Goal: Register for event/course

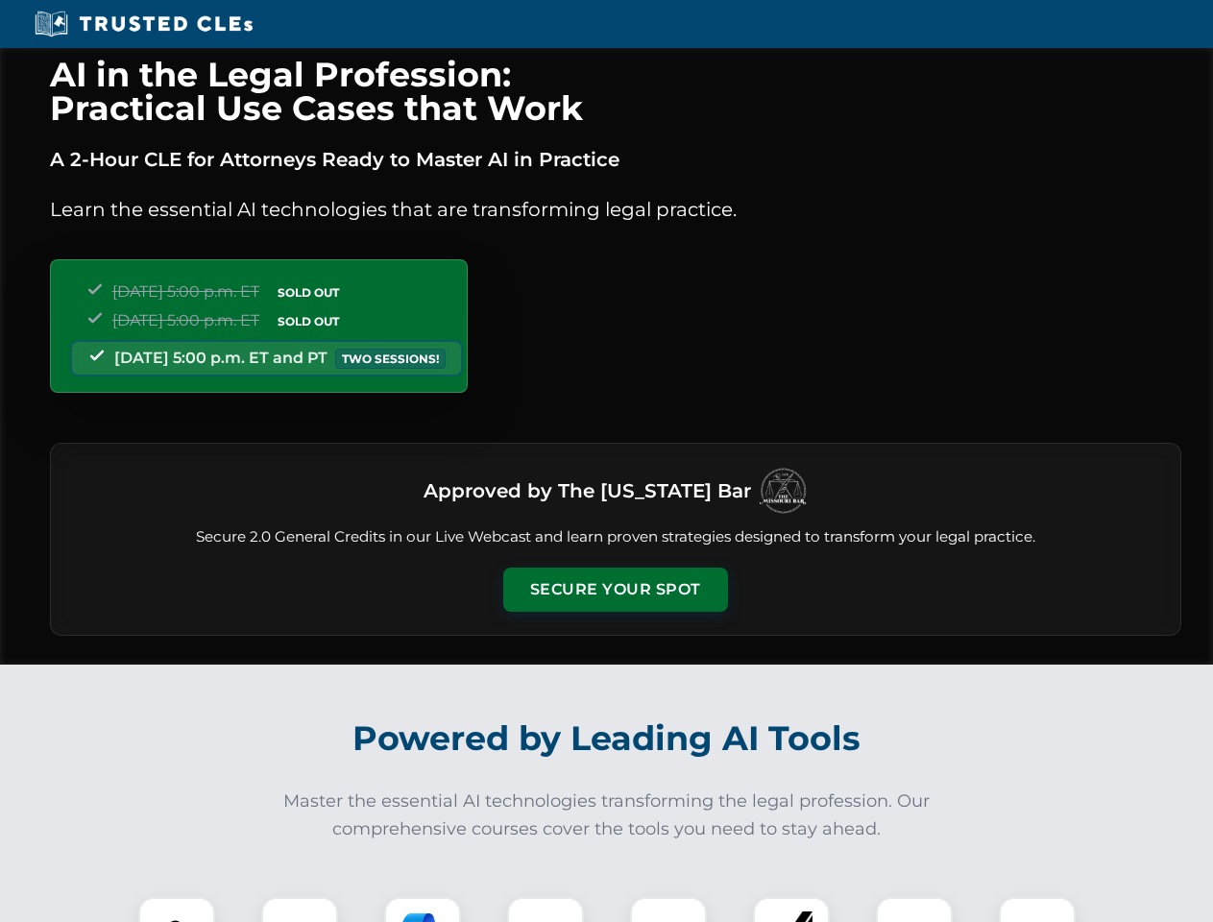
click at [615, 590] on button "Secure Your Spot" at bounding box center [615, 590] width 225 height 44
click at [177, 909] on img at bounding box center [177, 936] width 56 height 56
